Goal: Information Seeking & Learning: Learn about a topic

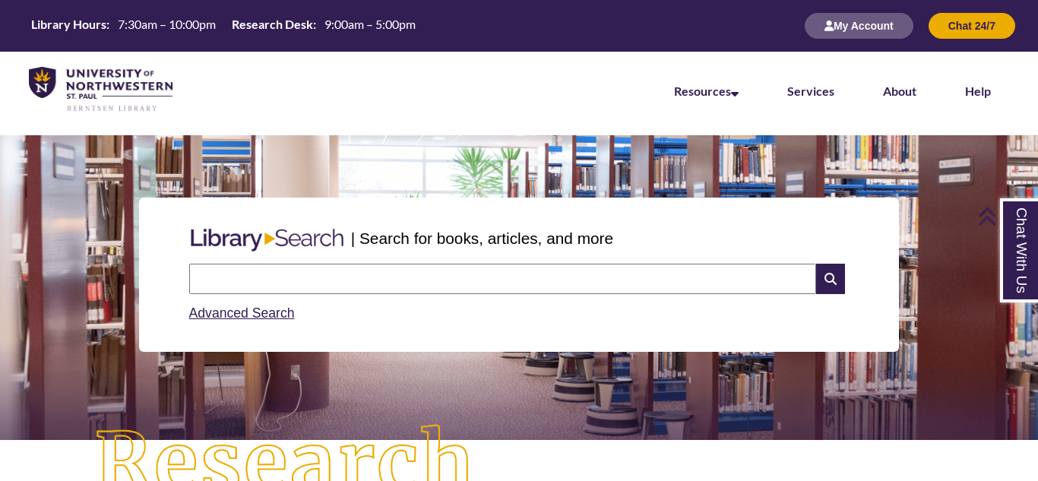
scroll to position [394, 0]
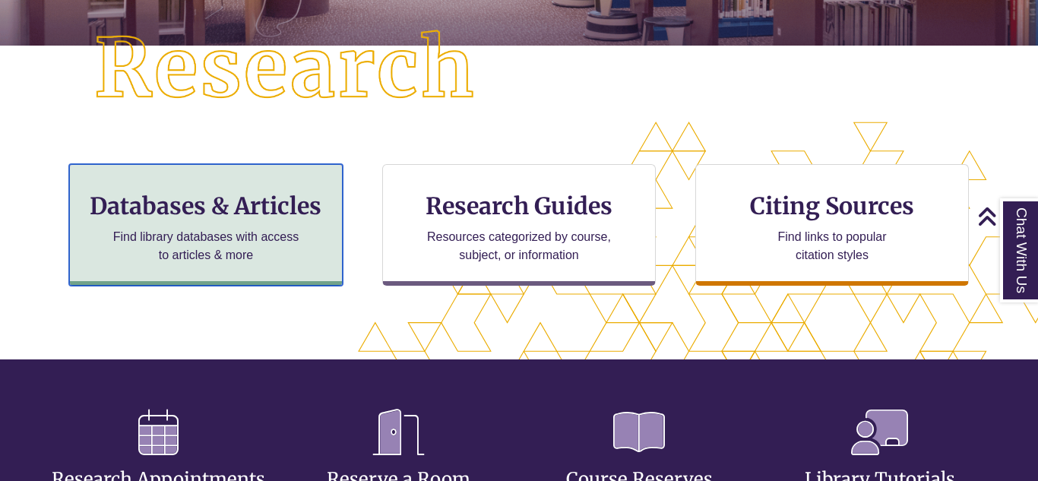
click at [270, 213] on h3 "Databases & Articles" at bounding box center [206, 205] width 248 height 29
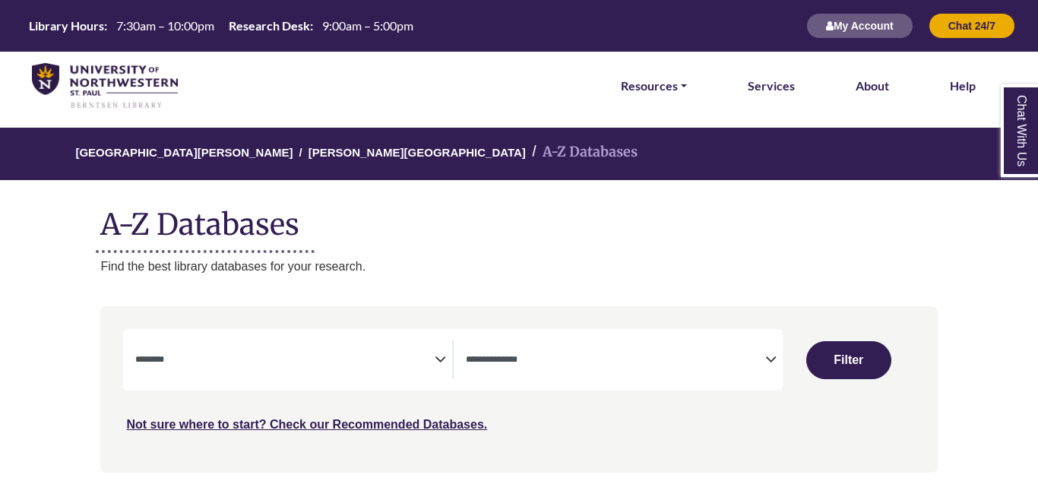
select select "Database Subject Filter"
select select "Database Types Filter"
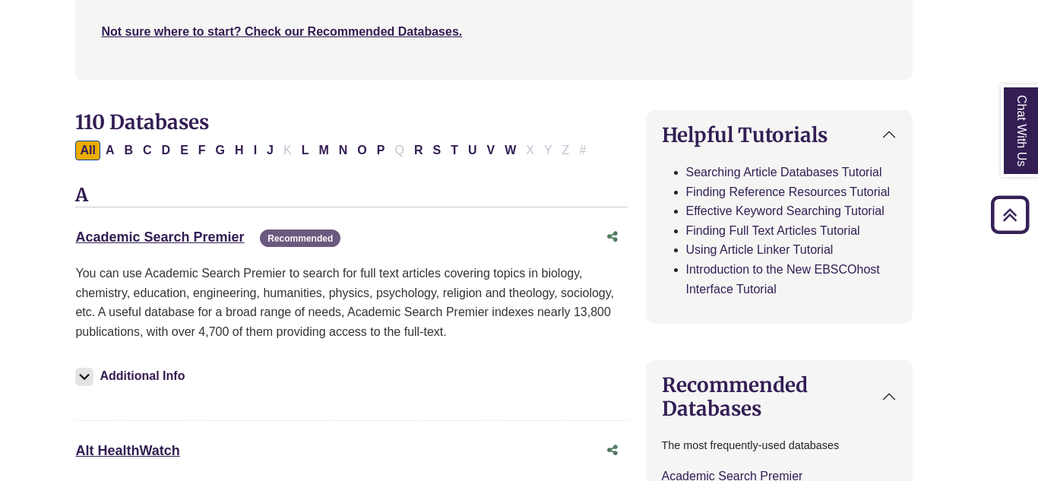
scroll to position [0, 25]
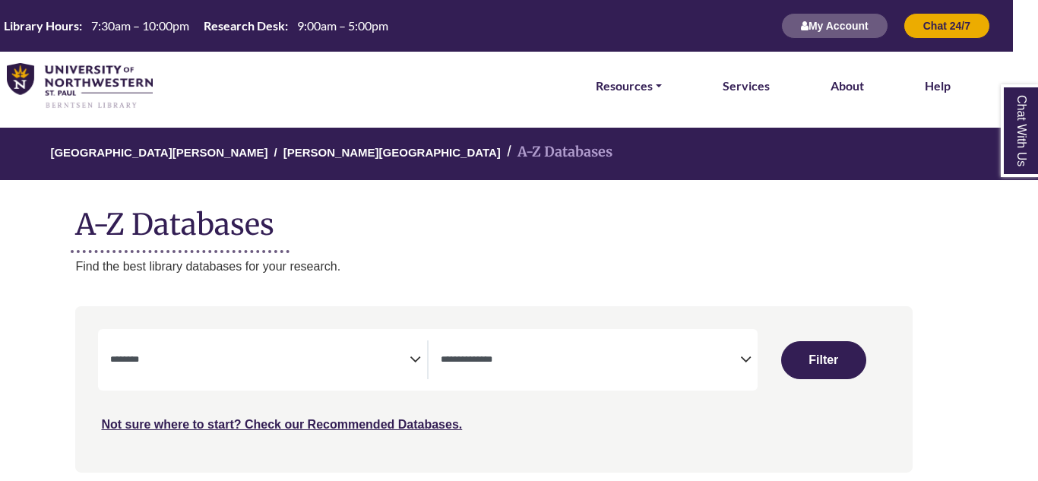
click at [397, 348] on span "Search filters" at bounding box center [259, 359] width 299 height 39
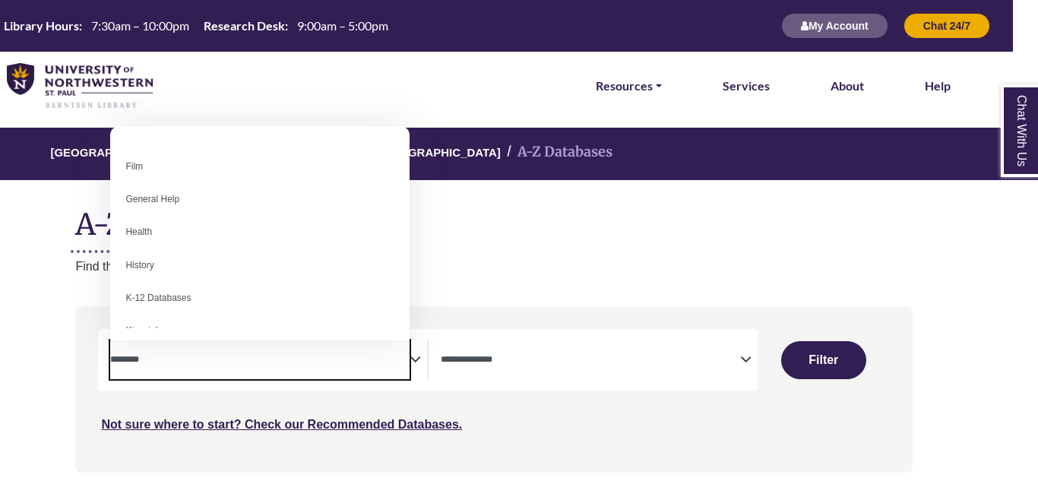
scroll to position [663, 0]
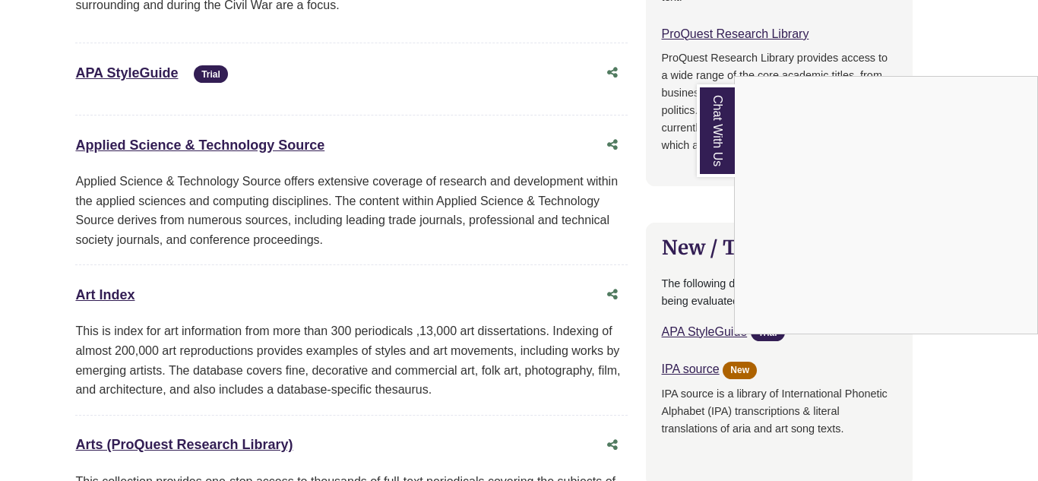
scroll to position [0, 25]
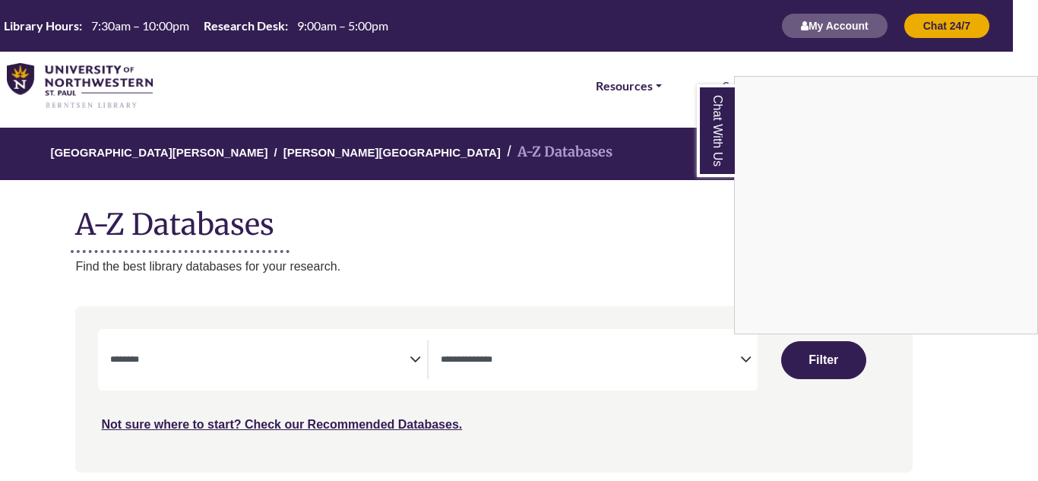
click at [373, 362] on div "Chat With Us" at bounding box center [519, 240] width 1038 height 481
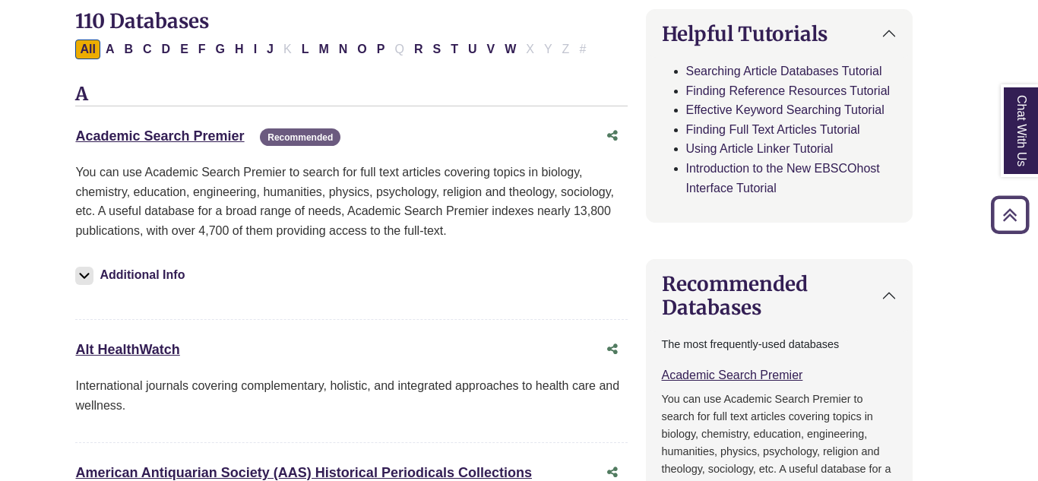
scroll to position [494, 24]
click at [383, 41] on button "P" at bounding box center [382, 49] width 17 height 20
select select "Database Subject Filter"
select select "Database Types Filter"
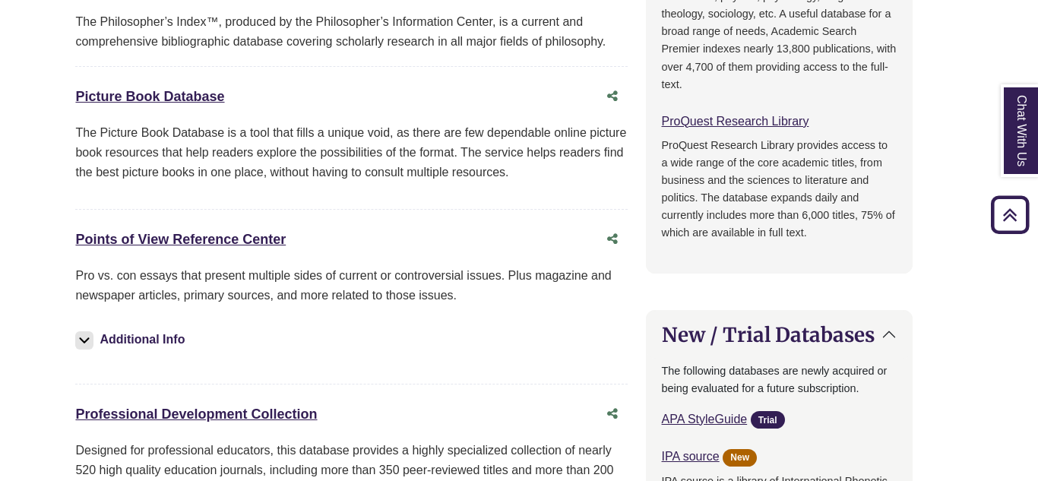
scroll to position [956, 25]
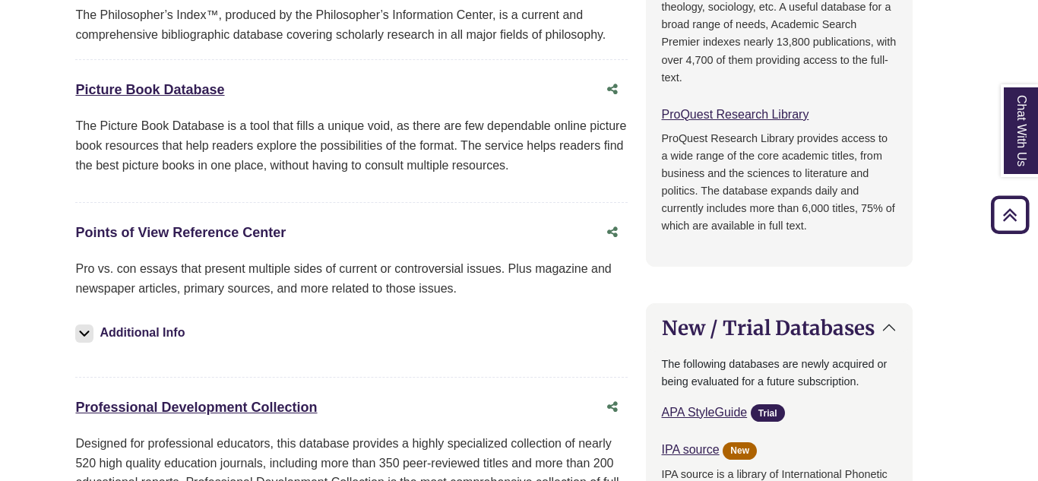
click at [139, 232] on link "Points of View Reference Center This link opens in a new window" at bounding box center [180, 232] width 210 height 15
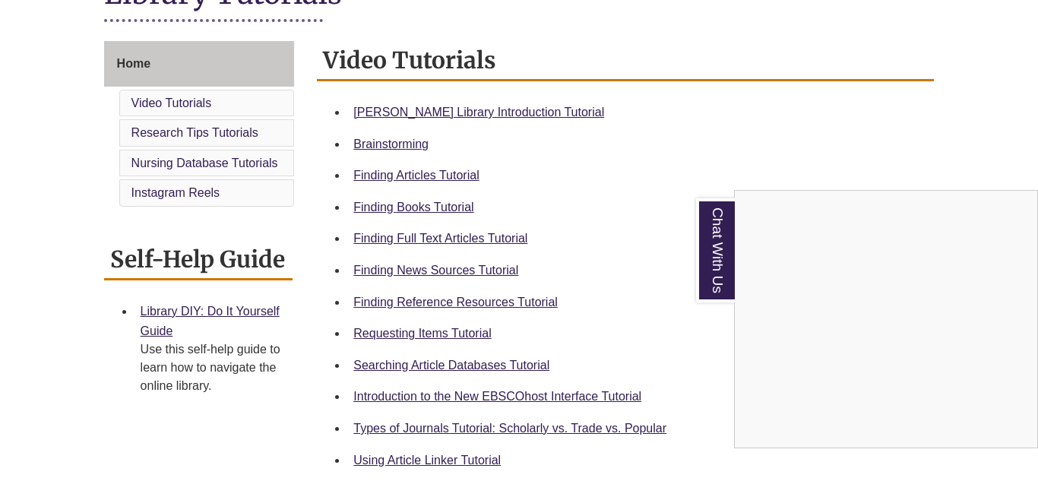
scroll to position [400, 0]
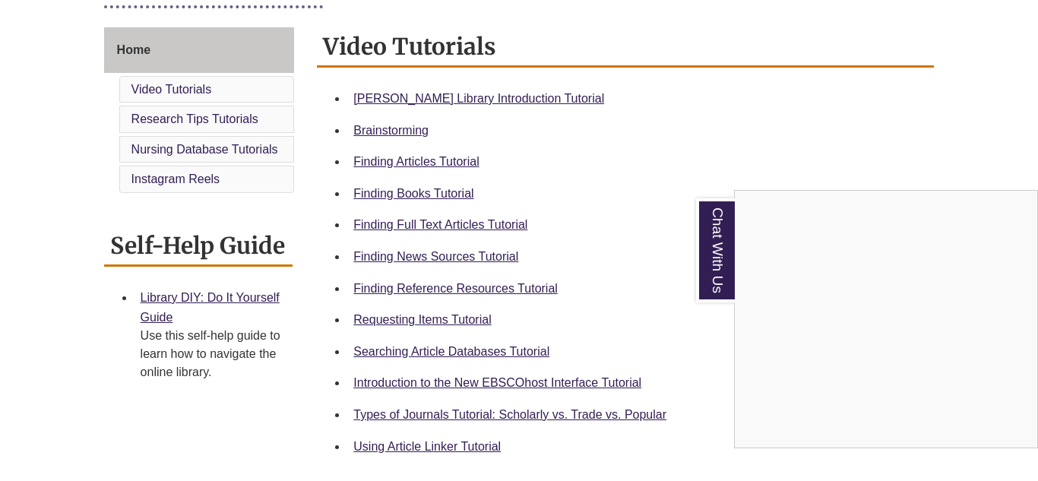
click at [441, 252] on div "Chat With Us" at bounding box center [519, 240] width 1038 height 481
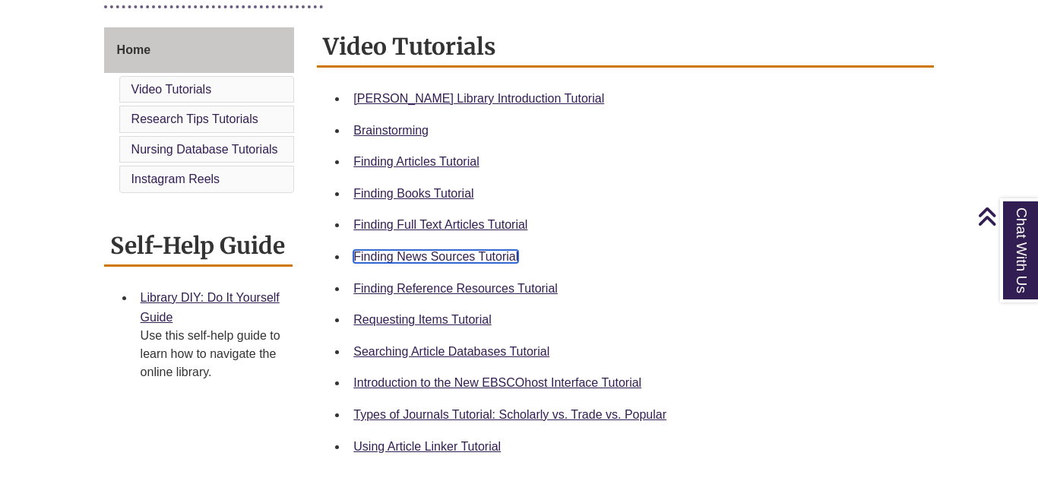
click at [441, 252] on link "Finding News Sources Tutorial" at bounding box center [435, 256] width 165 height 13
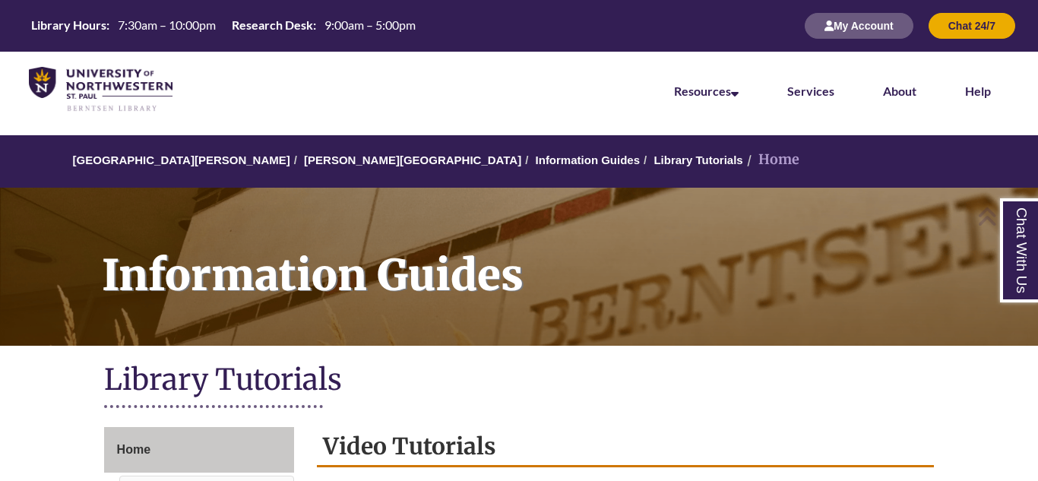
scroll to position [4, 0]
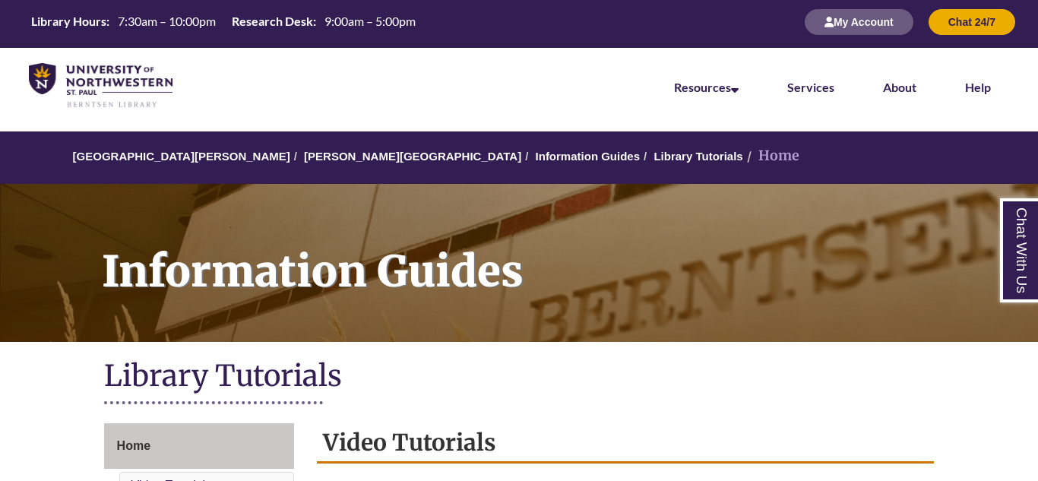
click at [329, 165] on li "[PERSON_NAME][GEOGRAPHIC_DATA]" at bounding box center [405, 156] width 231 height 18
click at [318, 158] on link "[PERSON_NAME][GEOGRAPHIC_DATA]" at bounding box center [412, 156] width 217 height 13
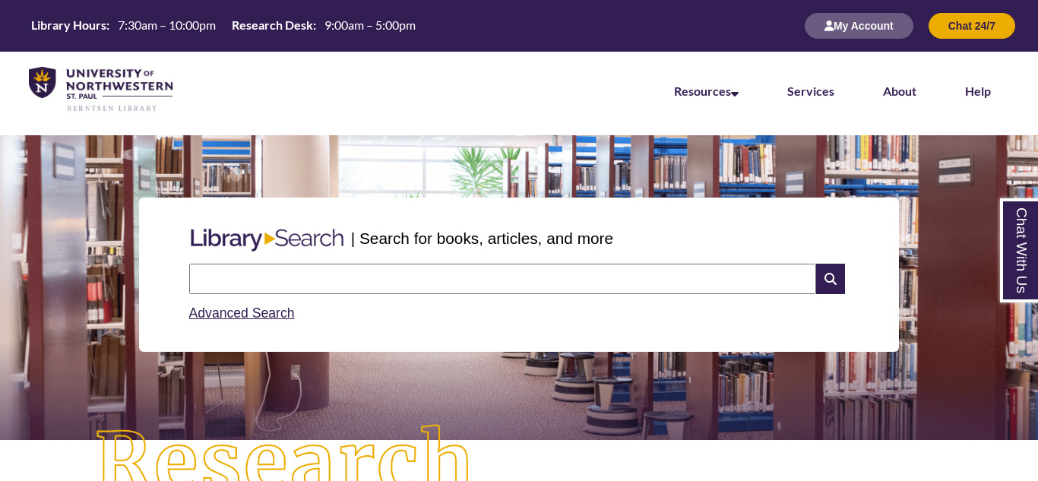
click at [339, 273] on input "text" at bounding box center [502, 279] width 627 height 30
type input "**********"
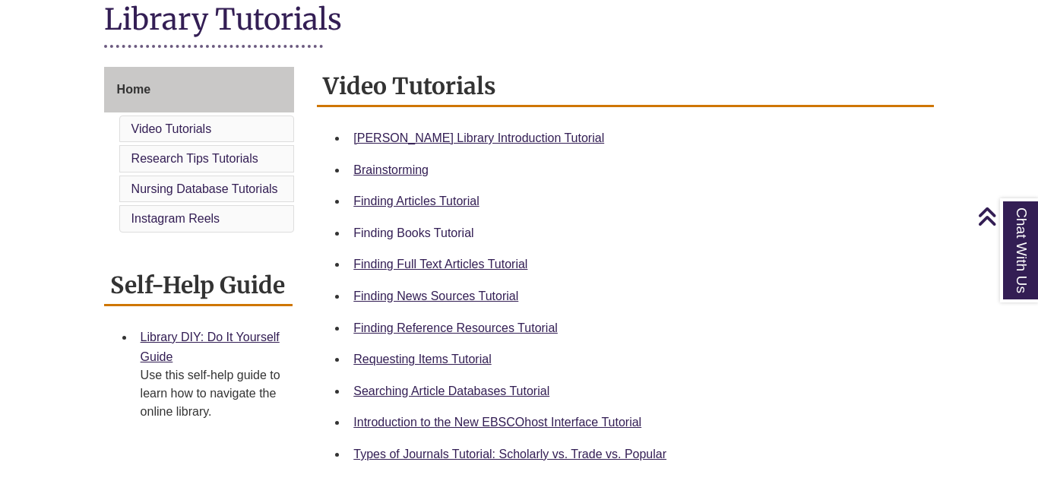
scroll to position [361, 0]
click at [427, 294] on link "Finding News Sources Tutorial" at bounding box center [435, 295] width 165 height 13
